Goal: Navigation & Orientation: Find specific page/section

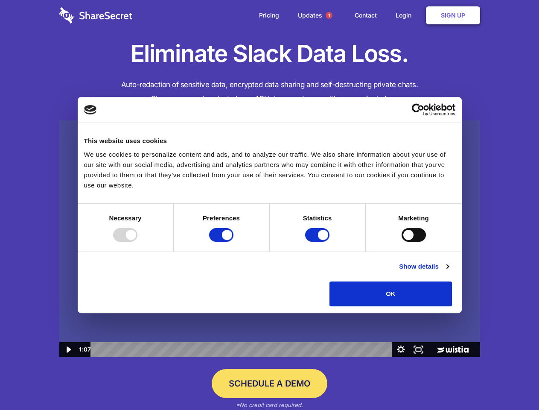
click at [269, 205] on img at bounding box center [269, 238] width 421 height 237
click at [137, 242] on div at bounding box center [125, 235] width 24 height 14
click at [233, 242] on input "Preferences" at bounding box center [221, 235] width 24 height 14
checkbox input "false"
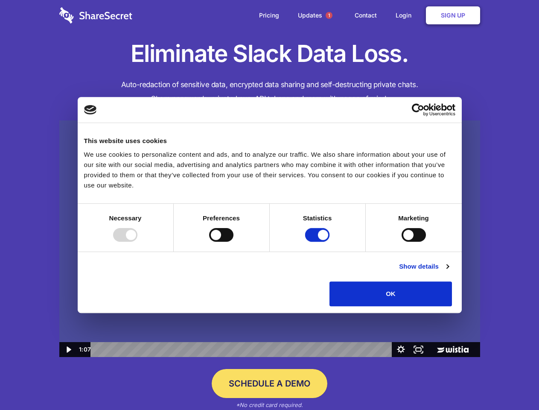
click at [318, 242] on input "Statistics" at bounding box center [317, 235] width 24 height 14
checkbox input "false"
click at [402, 242] on input "Marketing" at bounding box center [414, 235] width 24 height 14
checkbox input "true"
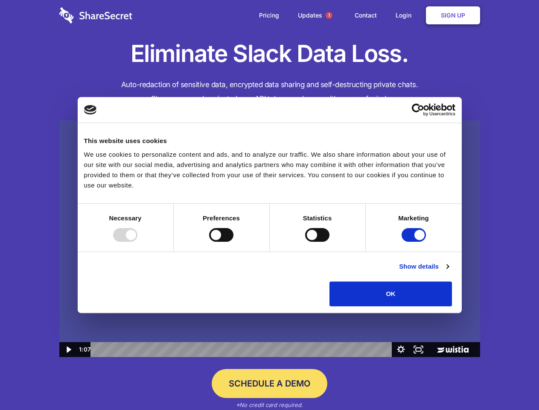
click at [449, 271] on link "Show details" at bounding box center [424, 266] width 50 height 10
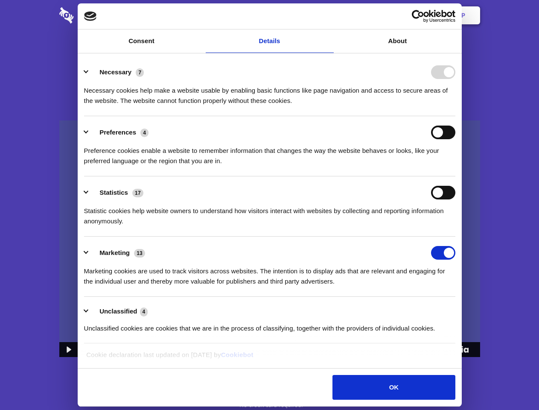
click at [455, 116] on li "Necessary 7 Necessary cookies help make a website usable by enabling basic func…" at bounding box center [269, 86] width 371 height 60
click at [329, 15] on span "1" at bounding box center [329, 15] width 7 height 7
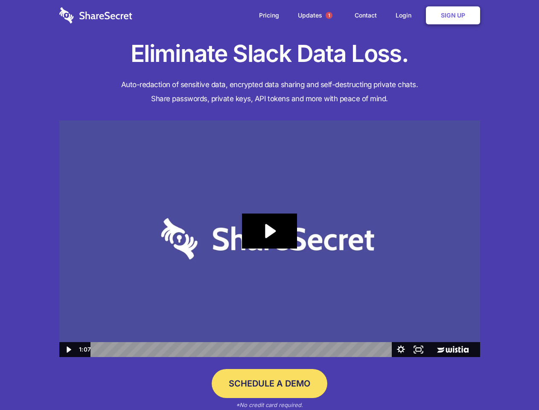
click at [270, 239] on icon "Play Video: Sharesecret Slack Extension" at bounding box center [269, 230] width 55 height 35
